Goal: Information Seeking & Learning: Learn about a topic

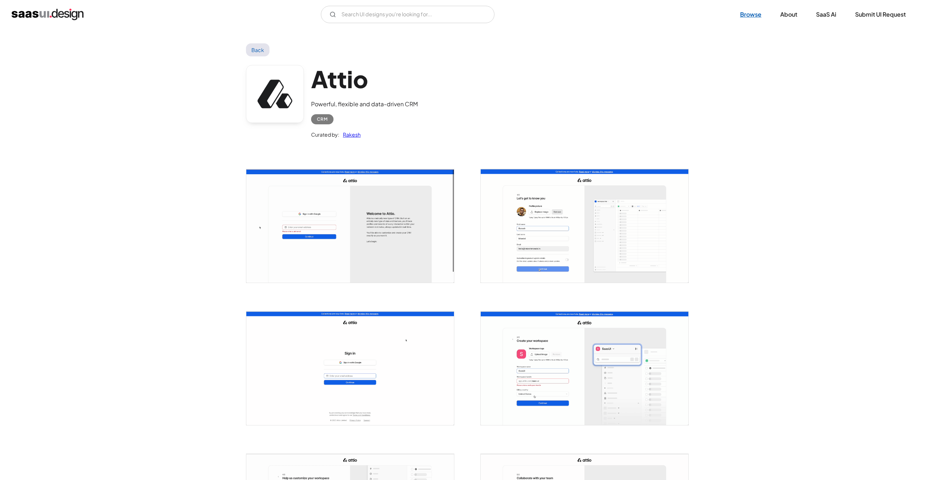
click at [754, 17] on link "Browse" at bounding box center [751, 15] width 39 height 16
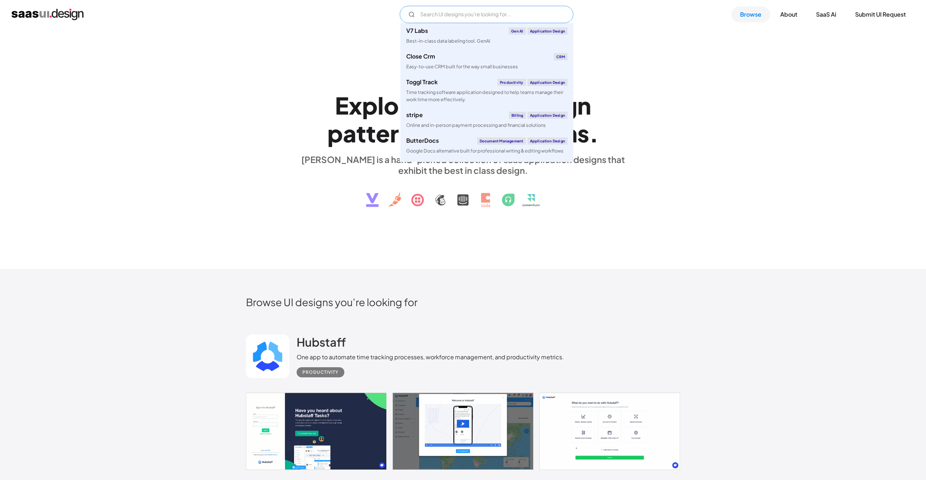
click at [441, 18] on input "Email Form" at bounding box center [487, 14] width 174 height 17
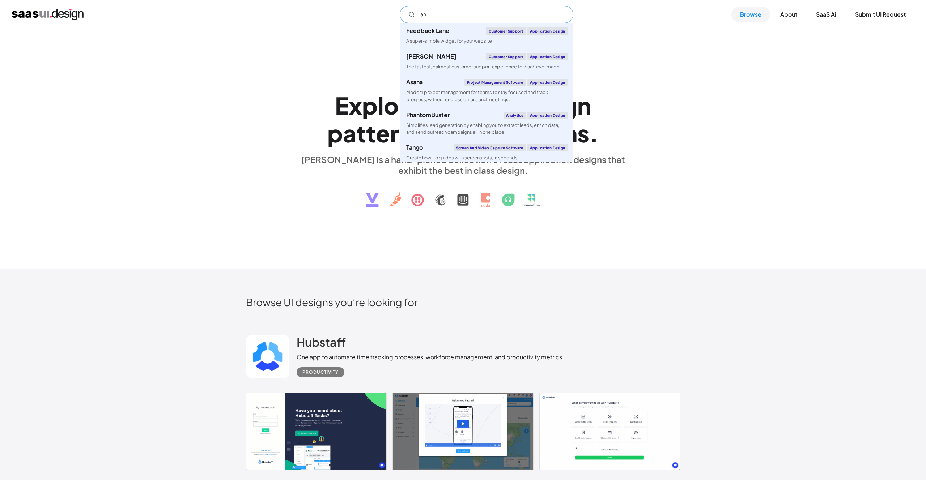
type input "a"
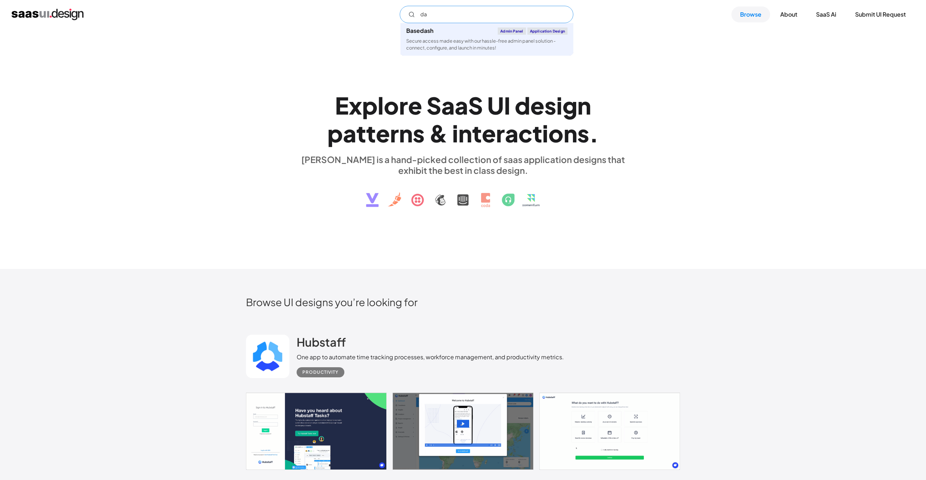
type input "d"
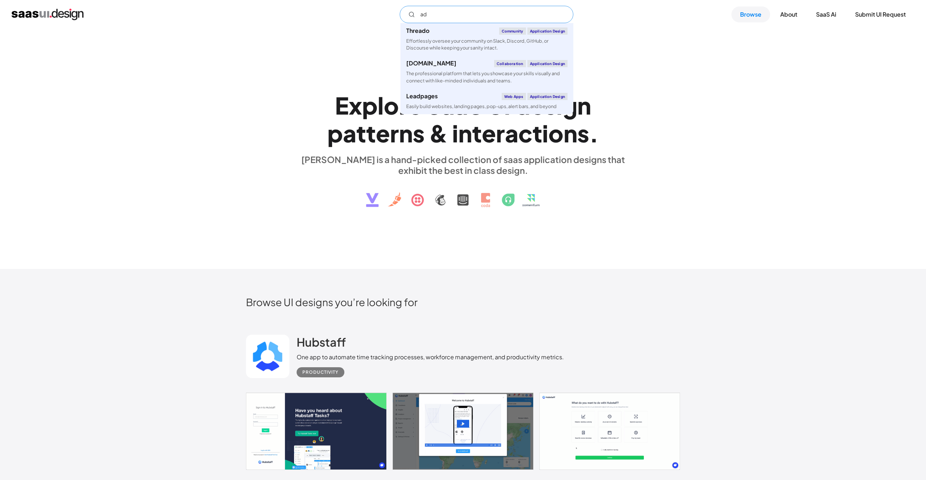
type input "a"
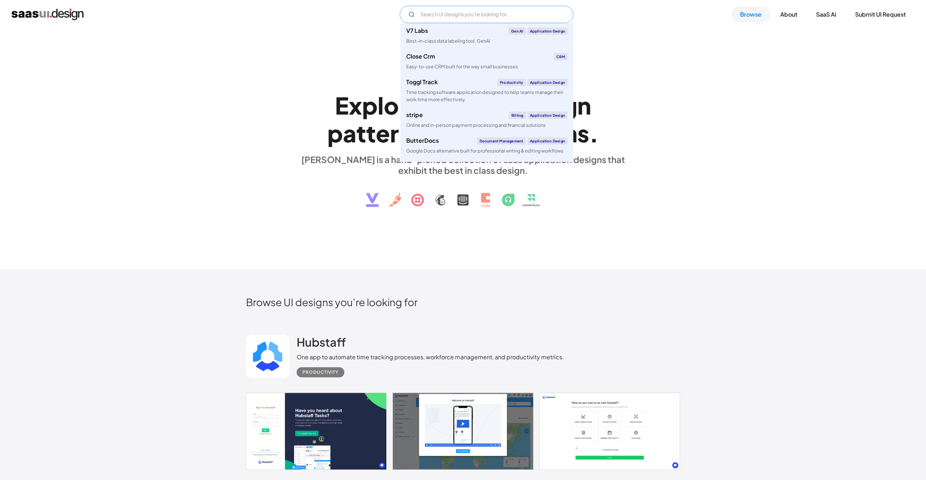
type input "a"
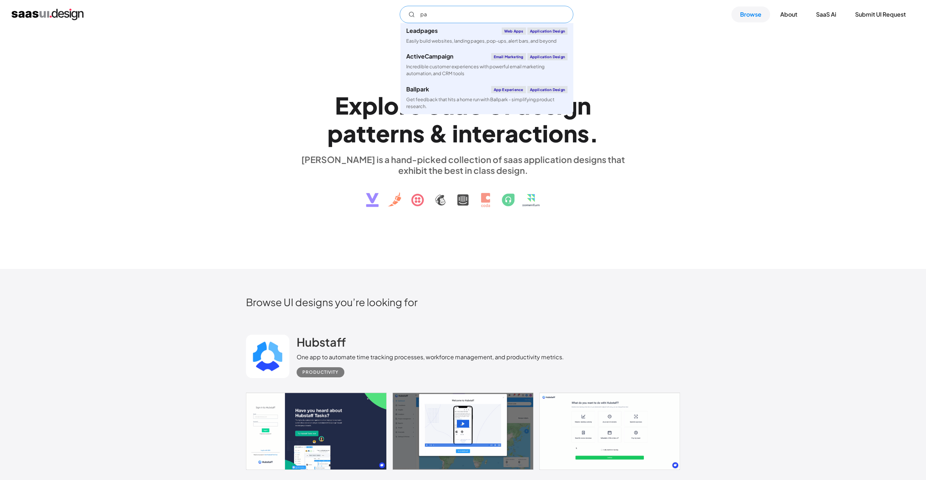
type input "p"
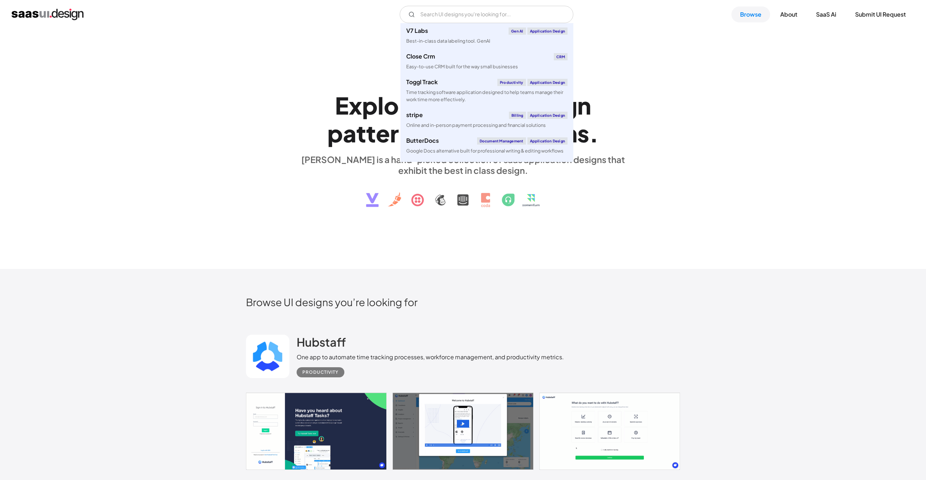
click at [806, 60] on div "E x p l o r e S a a S U I d e s i g n p a t t e r n s & i n t e r a c t i o n s…" at bounding box center [463, 149] width 926 height 240
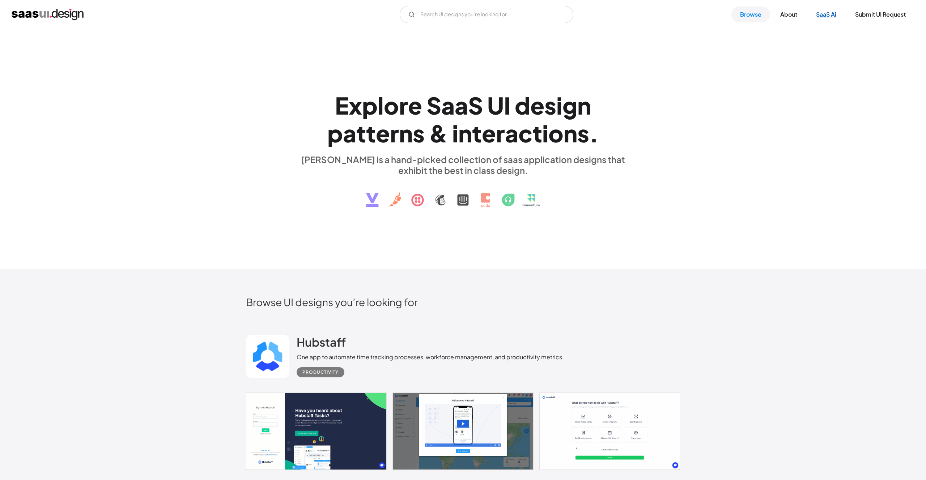
click at [825, 16] on link "SaaS Ai" at bounding box center [827, 15] width 38 height 16
click at [782, 196] on div "E x p l o r e S a a S U I d e s i g n p a t t e r n s & i n t e r a c t i o n s…" at bounding box center [463, 149] width 926 height 240
click at [480, 23] on div "V7 Labs Gen AI Application Design Best-in-class data labeling tool. GenAI Close…" at bounding box center [463, 14] width 926 height 29
click at [481, 18] on input "Email Form" at bounding box center [487, 14] width 174 height 17
click at [453, 40] on div "Powerful, flexible and data-driven CRM" at bounding box center [448, 41] width 84 height 7
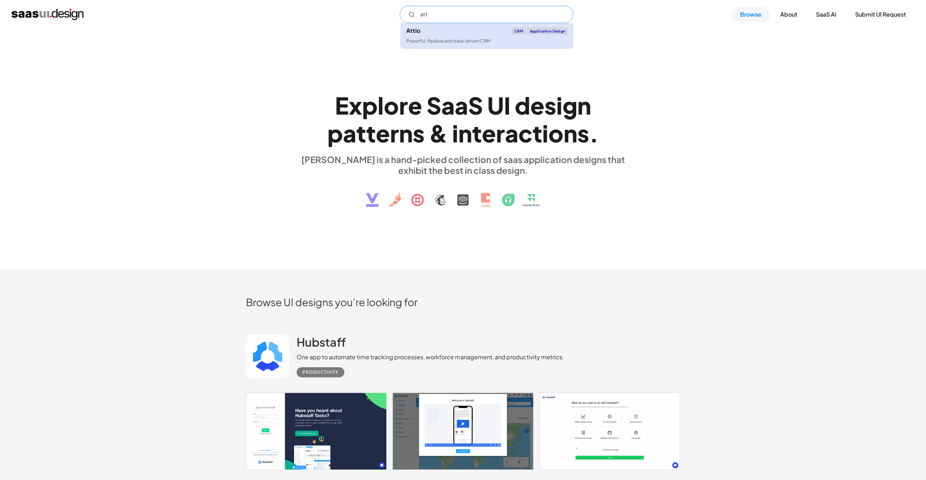
type input "att"
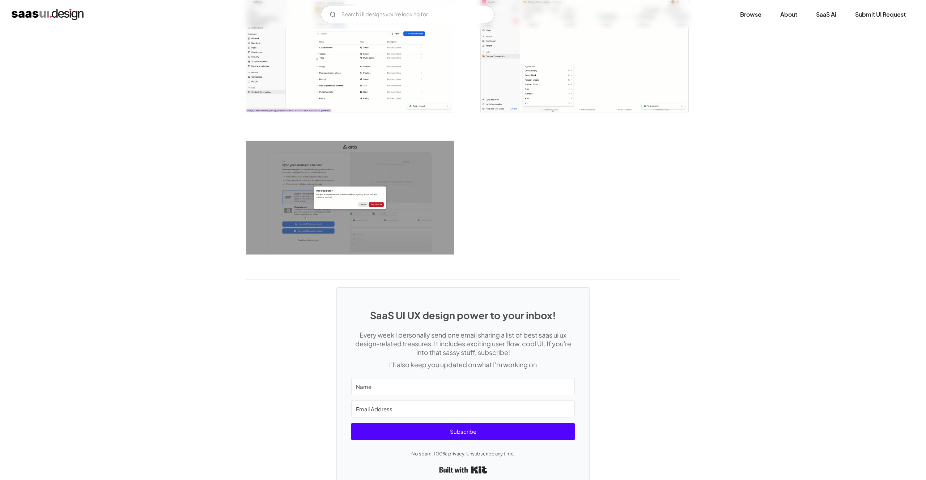
scroll to position [1774, 0]
